Goal: Transaction & Acquisition: Purchase product/service

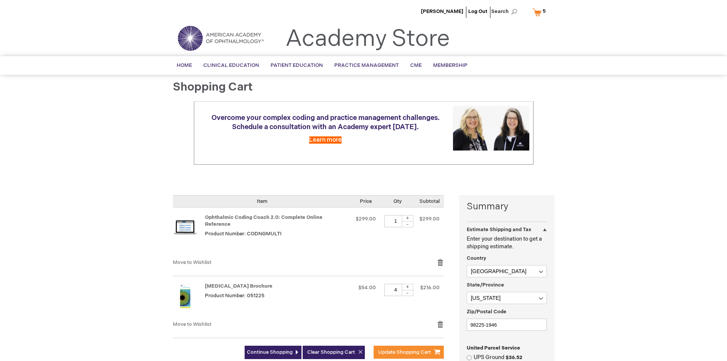
select select "US"
select select "62"
click at [194, 259] on span "Move to Wishlist" at bounding box center [192, 262] width 39 height 6
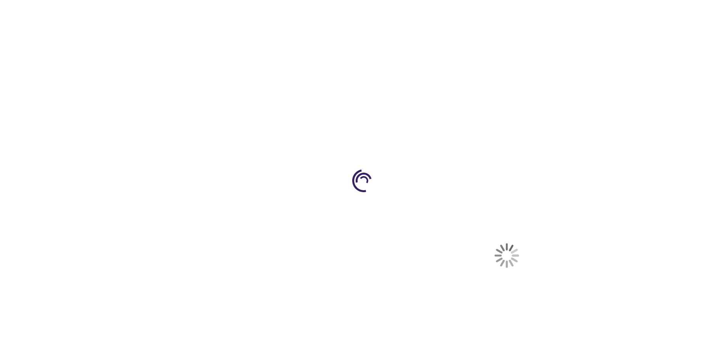
select select "US"
select select "62"
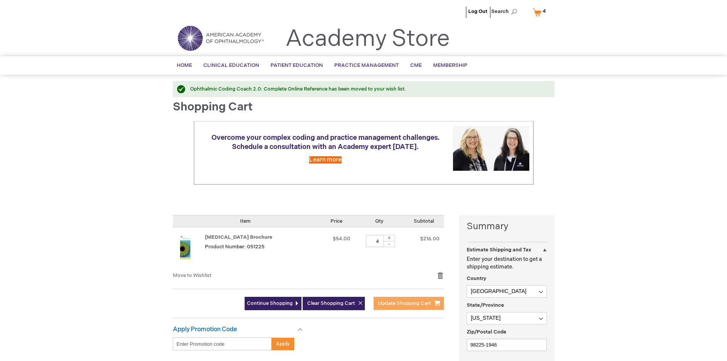
click at [407, 304] on span "Update Shopping Cart" at bounding box center [404, 303] width 53 height 6
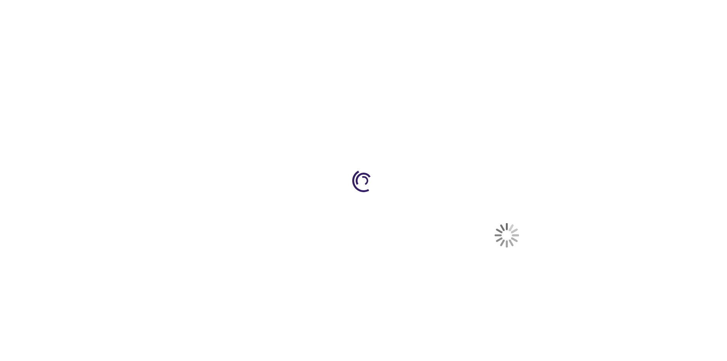
select select "US"
select select "62"
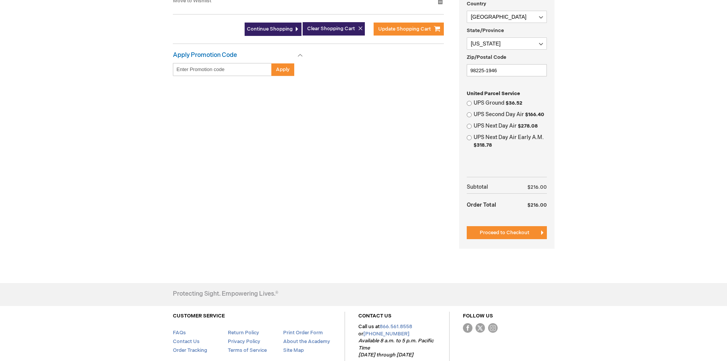
scroll to position [267, 0]
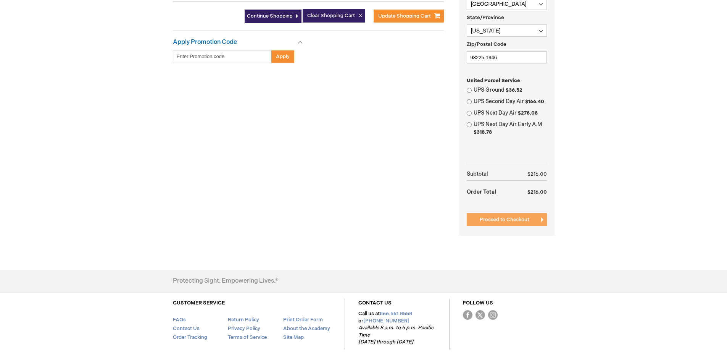
click at [535, 221] on button "Proceed to Checkout" at bounding box center [507, 219] width 80 height 13
click at [483, 89] on label "UPS Ground $36.52" at bounding box center [510, 90] width 73 height 8
click at [472, 89] on input "UPS Ground $36.52" at bounding box center [469, 90] width 5 height 5
radio input "true"
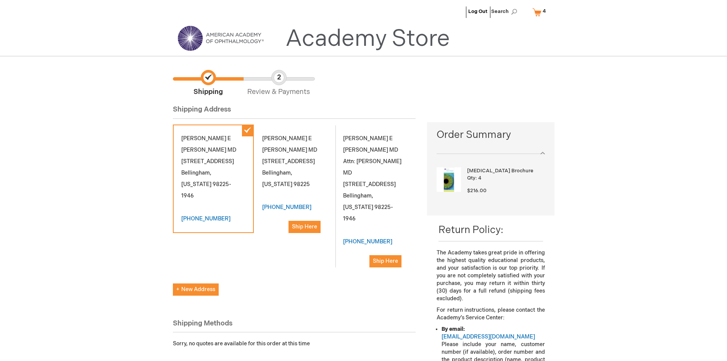
click at [537, 11] on link "My Cart 4 4 items" at bounding box center [541, 11] width 20 height 13
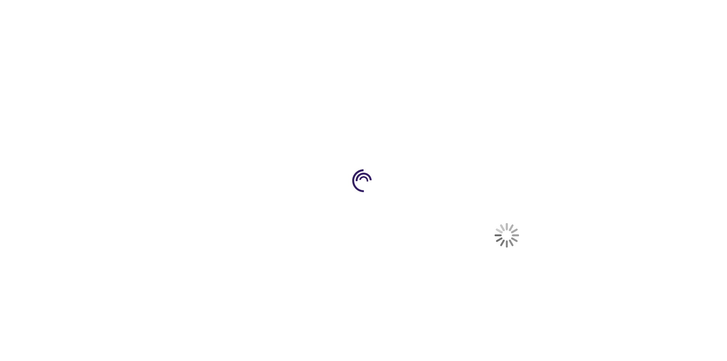
scroll to position [223, 0]
select select "US"
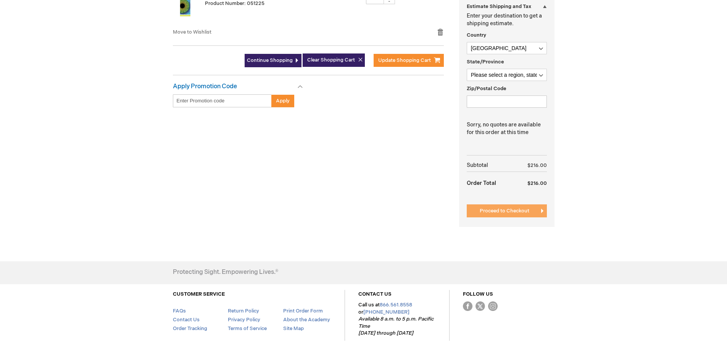
click at [492, 209] on span "Proceed to Checkout" at bounding box center [505, 211] width 50 height 6
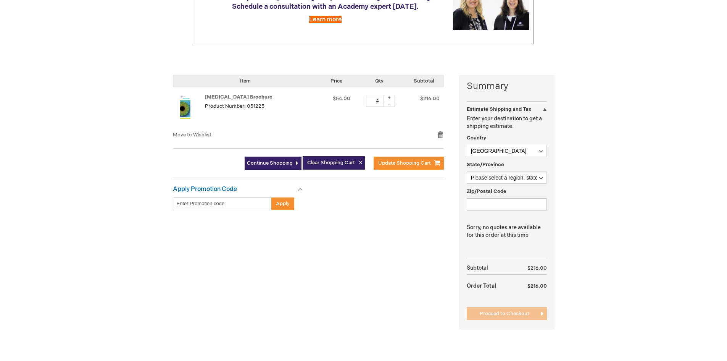
scroll to position [108, 0]
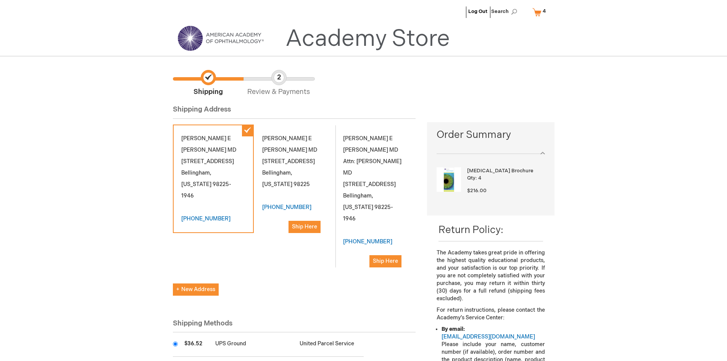
click at [535, 13] on link "My Cart 4 4 items" at bounding box center [541, 11] width 20 height 13
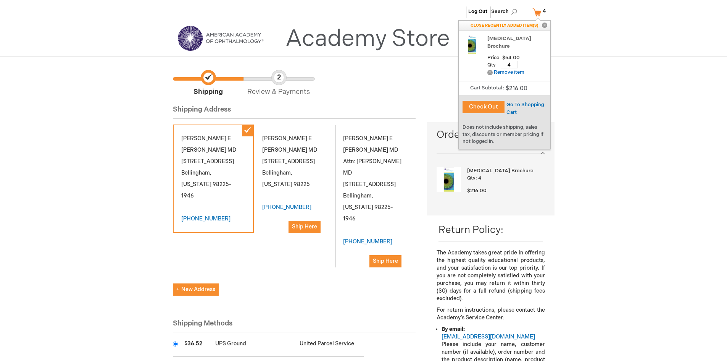
click at [508, 192] on span "$216.00" at bounding box center [505, 190] width 77 height 7
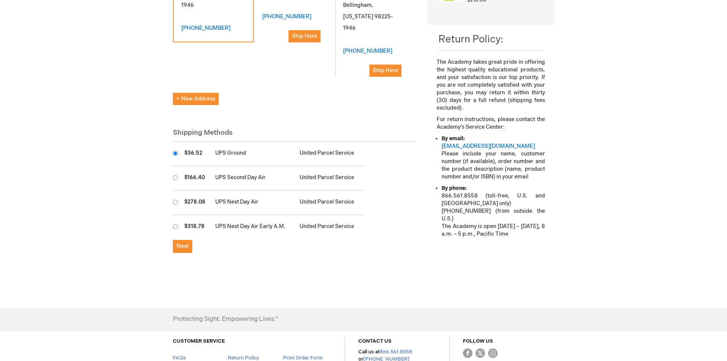
scroll to position [191, 0]
click at [189, 239] on button "Next" at bounding box center [182, 245] width 19 height 13
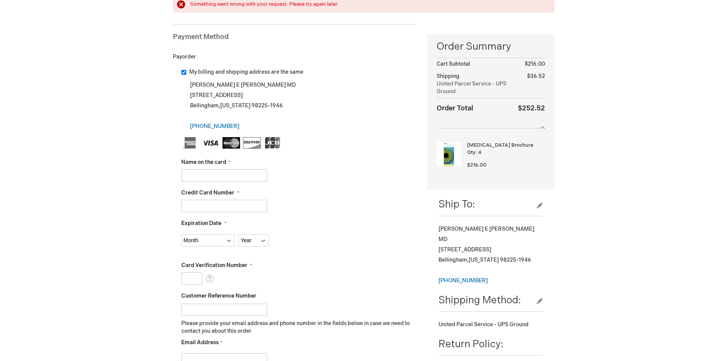
scroll to position [114, 0]
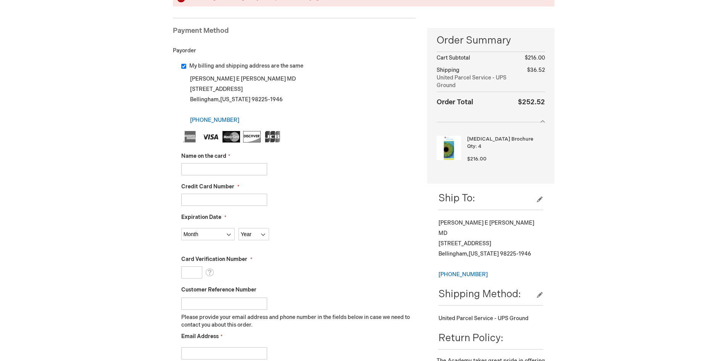
click at [203, 164] on input "Name on the card" at bounding box center [224, 169] width 86 height 12
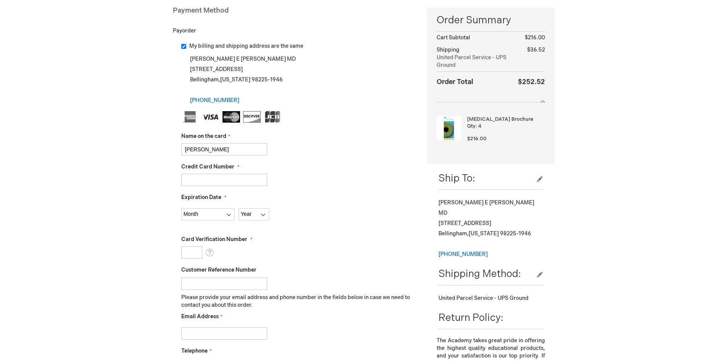
type input "Vincent Matteucci"
click at [243, 180] on input "Credit Card Number" at bounding box center [224, 180] width 86 height 12
type input "4154177232424939"
click at [208, 213] on select "Month 01 - January 02 - February 03 - March 04 - April 05 - May 06 - June 07 - …" at bounding box center [207, 214] width 53 height 12
select select "4"
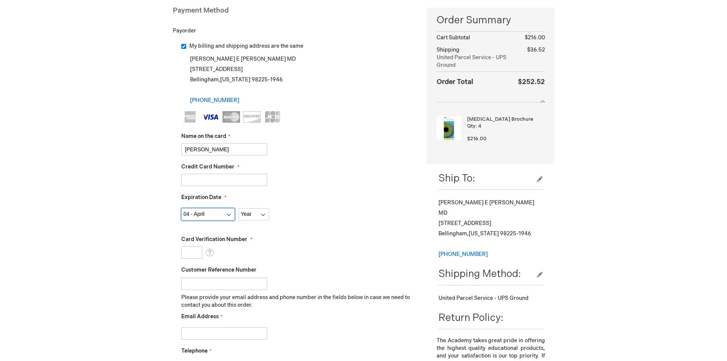
click at [181, 208] on select "Month 01 - January 02 - February 03 - March 04 - April 05 - May 06 - June 07 - …" at bounding box center [207, 214] width 53 height 12
click at [251, 215] on select "Year 2025 2026 2027 2028 2029 2030 2031 2032 2033 2034 2035" at bounding box center [253, 214] width 31 height 12
select select "2026"
click at [238, 208] on select "Year 2025 2026 2027 2028 2029 2030 2031 2032 2033 2034 2035" at bounding box center [253, 214] width 31 height 12
click at [195, 251] on input "Card Verification Number" at bounding box center [191, 252] width 21 height 12
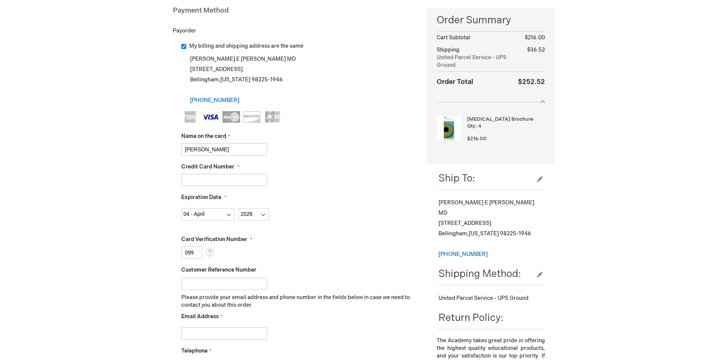
type input "099"
click at [169, 249] on main "Checkout Log In Close Log In Email Address Password Log In Forgot Your Password?" at bounding box center [363, 252] width 393 height 608
click at [195, 340] on fieldset "Name on the card Vincent Matteucci Credit Card Number 4154177232424939 Expirati…" at bounding box center [298, 246] width 235 height 270
click at [201, 336] on input "Email Address" at bounding box center [224, 333] width 86 height 12
type input "kefellows@hinet.org"
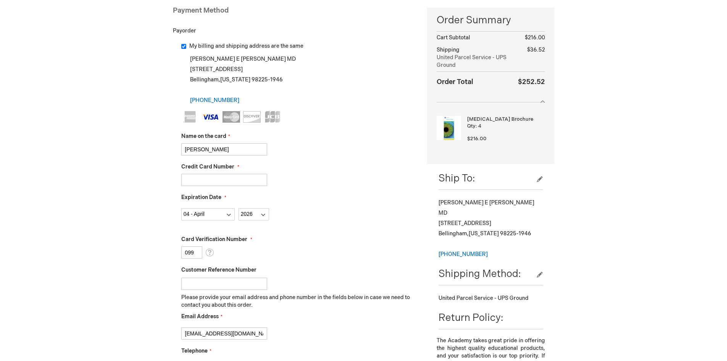
type input "3607334800"
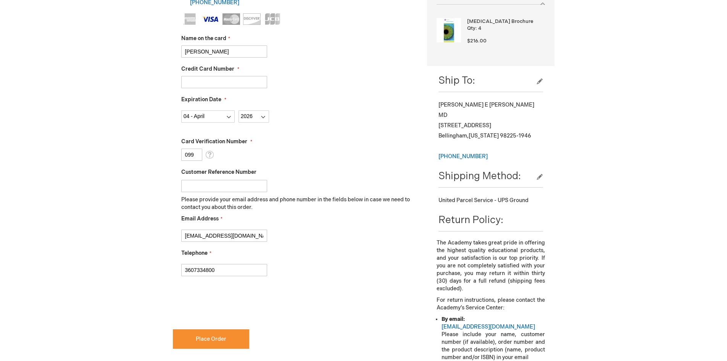
scroll to position [229, 0]
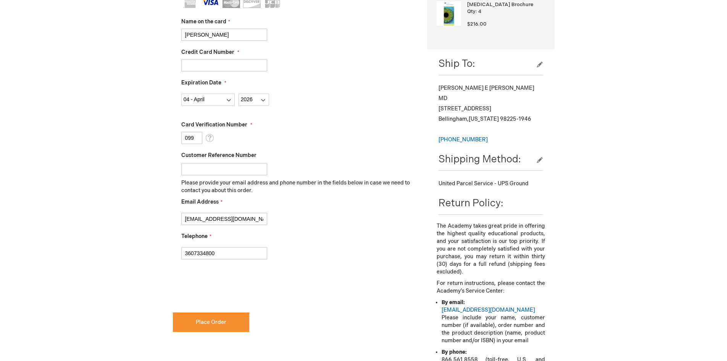
checkbox input "true"
click at [231, 321] on button "Place Order" at bounding box center [211, 321] width 76 height 19
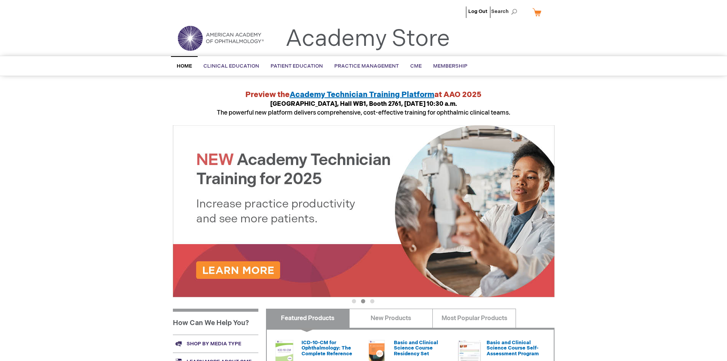
click at [537, 15] on link "My Cart" at bounding box center [540, 11] width 18 height 13
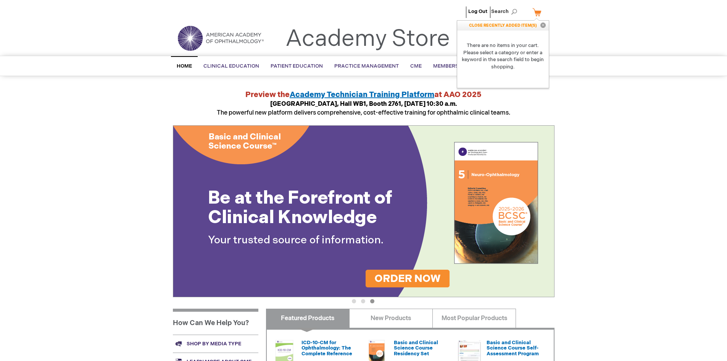
click at [408, 26] on link "Academy Store" at bounding box center [367, 38] width 164 height 27
